Goal: Book appointment/travel/reservation

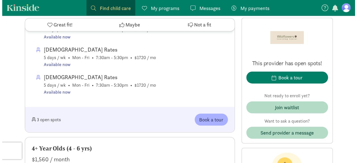
scroll to position [705, 0]
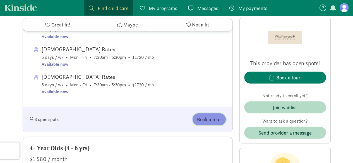
click at [216, 120] on span "Book a tour" at bounding box center [209, 120] width 24 height 8
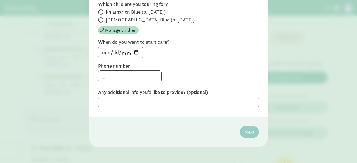
scroll to position [69, 0]
click at [125, 75] on input "_" at bounding box center [129, 76] width 63 height 11
type input "_"
type input "3127839084"
click at [230, 104] on textarea at bounding box center [178, 101] width 161 height 11
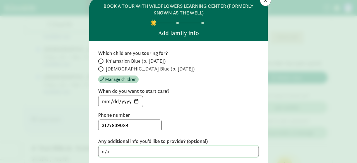
scroll to position [19, 0]
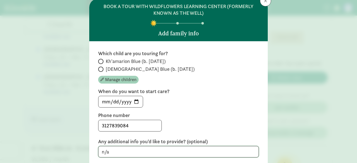
type textarea "n/a"
click at [119, 79] on span "Manage children" at bounding box center [120, 79] width 31 height 7
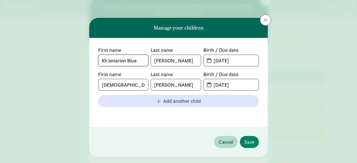
click at [143, 62] on input "Kh'amarion Blue" at bounding box center [123, 60] width 50 height 11
type input "K"
click at [172, 60] on input "[PERSON_NAME]" at bounding box center [176, 60] width 50 height 11
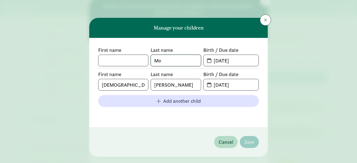
type input "M"
click at [236, 62] on input "[DATE]" at bounding box center [234, 60] width 48 height 11
type input "0"
click at [137, 88] on input "[DEMOGRAPHIC_DATA] Blue" at bounding box center [123, 84] width 50 height 11
type input "2"
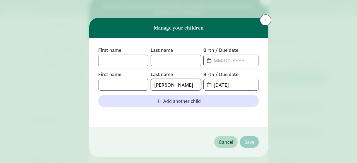
click at [169, 87] on input "[PERSON_NAME]" at bounding box center [176, 84] width 50 height 11
type input "M"
click at [238, 86] on input "[DATE]" at bounding box center [234, 84] width 48 height 11
type input "0"
click at [114, 61] on input "text" at bounding box center [123, 60] width 50 height 11
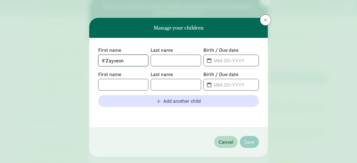
type input "X'Zayveon"
click at [169, 60] on input "text" at bounding box center [176, 60] width 50 height 11
type input "[PERSON_NAME]"
click at [212, 60] on input "text" at bounding box center [234, 60] width 48 height 11
type input "[DATE]"
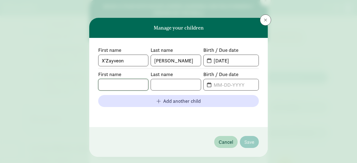
click at [128, 85] on input "text" at bounding box center [123, 84] width 50 height 11
type input "H"
type input "J"
type input "Kh'Amarion"
click at [153, 87] on input "text" at bounding box center [176, 84] width 50 height 11
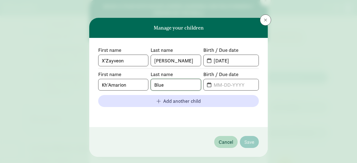
type input "Blue"
click at [212, 84] on input "text" at bounding box center [234, 84] width 48 height 11
type input "[DATE]"
click at [252, 140] on span "Save" at bounding box center [249, 142] width 10 height 8
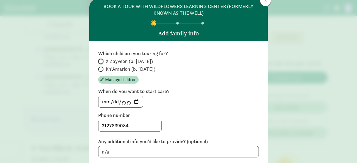
click at [100, 62] on input "X'Zayveon (b. [DATE])" at bounding box center [100, 62] width 4 height 4
radio input "true"
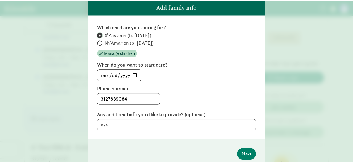
scroll to position [70, 0]
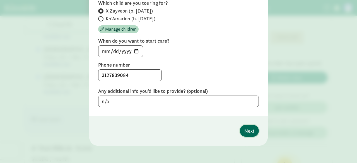
click at [250, 132] on span "Next" at bounding box center [249, 131] width 10 height 8
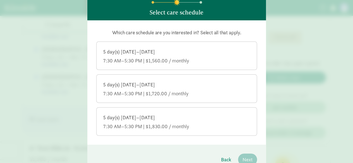
scroll to position [40, 0]
click at [205, 51] on div "5 day(s) [DATE]–[DATE]" at bounding box center [176, 52] width 147 height 7
click at [0, 0] on input "5 day(s) [DATE]–[DATE] 7:30 AM–5:30 PM | $1,560.00 / monthly" at bounding box center [0, 0] width 0 height 0
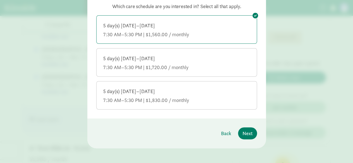
scroll to position [69, 0]
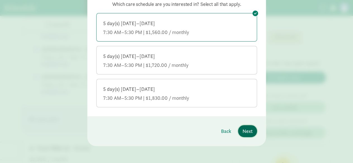
click at [247, 130] on span "Next" at bounding box center [247, 131] width 10 height 8
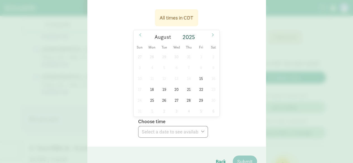
scroll to position [88, 0]
click at [186, 89] on span "21" at bounding box center [188, 89] width 11 height 11
click at [190, 135] on select "Choose time 09:00 AM 09:20 AM 09:40 AM 10:00 AM 10:20 AM 10:40 AM 02:00 PM 02:2…" at bounding box center [173, 132] width 70 height 12
select select "[DATE]T14:20:00.000-05:00"
click at [138, 126] on select "Choose time 09:00 AM 09:20 AM 09:40 AM 10:00 AM 10:20 AM 10:40 AM 02:00 PM 02:2…" at bounding box center [173, 132] width 70 height 12
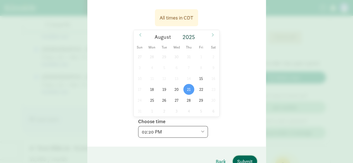
click at [243, 159] on span "Submit" at bounding box center [244, 162] width 15 height 8
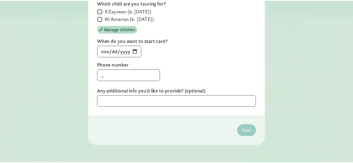
scroll to position [0, 0]
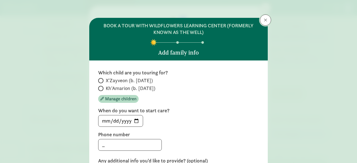
click at [265, 17] on button at bounding box center [265, 20] width 11 height 11
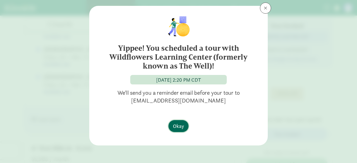
click at [181, 125] on span "Okay" at bounding box center [178, 126] width 11 height 8
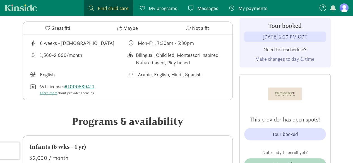
scroll to position [193, 0]
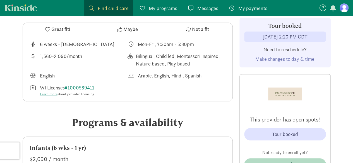
click at [249, 8] on span "My payments" at bounding box center [252, 8] width 29 height 8
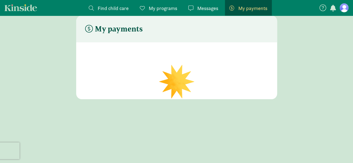
scroll to position [11, 0]
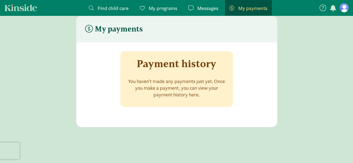
click at [217, 8] on span "Messages" at bounding box center [207, 8] width 21 height 8
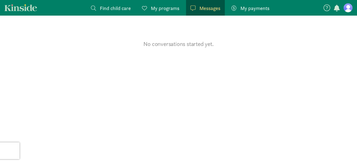
click at [165, 11] on span "My programs" at bounding box center [165, 8] width 28 height 8
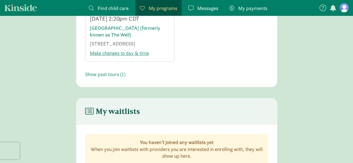
scroll to position [122, 0]
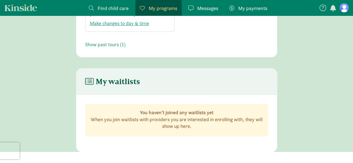
click at [110, 8] on span "Find child care" at bounding box center [113, 8] width 31 height 8
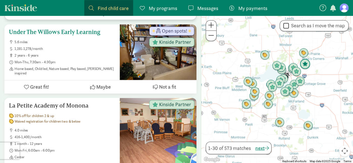
scroll to position [421, 0]
click at [45, 86] on span "Great fit!" at bounding box center [39, 87] width 19 height 8
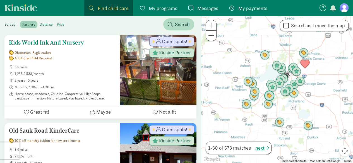
scroll to position [89, 0]
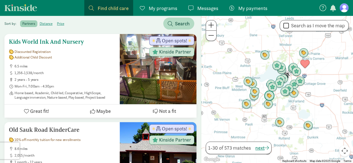
click at [39, 113] on span "Great fit!" at bounding box center [39, 111] width 19 height 8
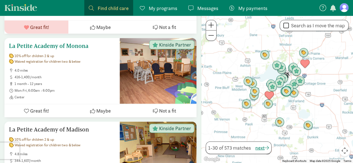
scroll to position [530, 0]
click at [37, 109] on span "Great fit!" at bounding box center [39, 111] width 19 height 8
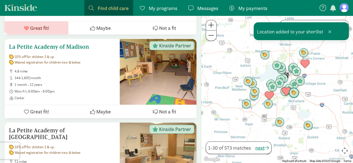
scroll to position [638, 0]
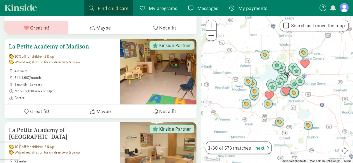
click at [45, 111] on span "Great fit!" at bounding box center [39, 112] width 19 height 8
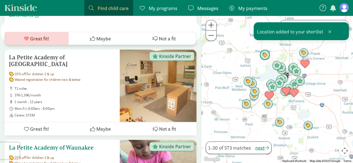
scroll to position [764, 0]
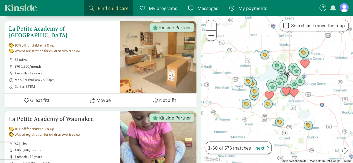
click at [42, 96] on span "Great fit!" at bounding box center [39, 100] width 19 height 8
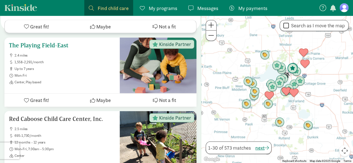
scroll to position [1751, 0]
